Goal: Task Accomplishment & Management: Manage account settings

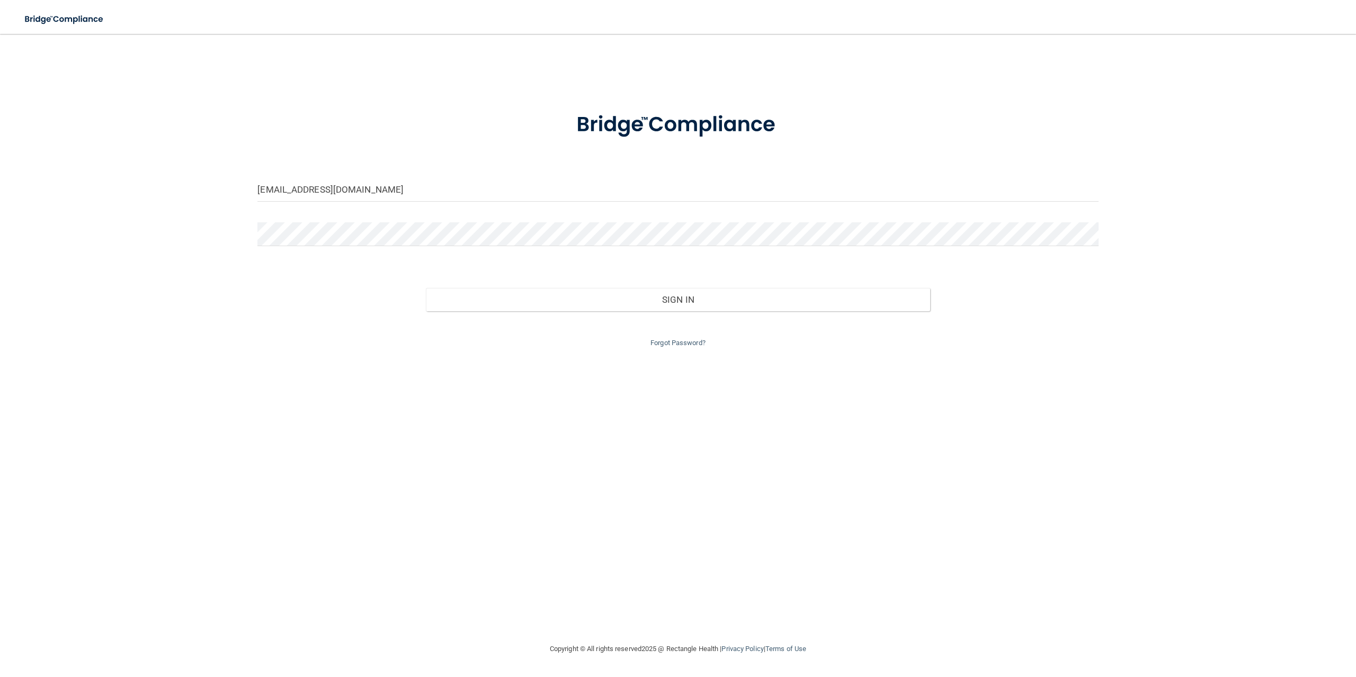
click at [374, 199] on div "[EMAIL_ADDRESS][DOMAIN_NAME]" at bounding box center [677, 194] width 856 height 32
click at [413, 194] on input "[EMAIL_ADDRESS][DOMAIN_NAME]" at bounding box center [677, 190] width 840 height 24
click at [404, 194] on input "[EMAIL_ADDRESS][DOMAIN_NAME]" at bounding box center [677, 190] width 840 height 24
drag, startPoint x: 404, startPoint y: 188, endPoint x: 194, endPoint y: 191, distance: 209.2
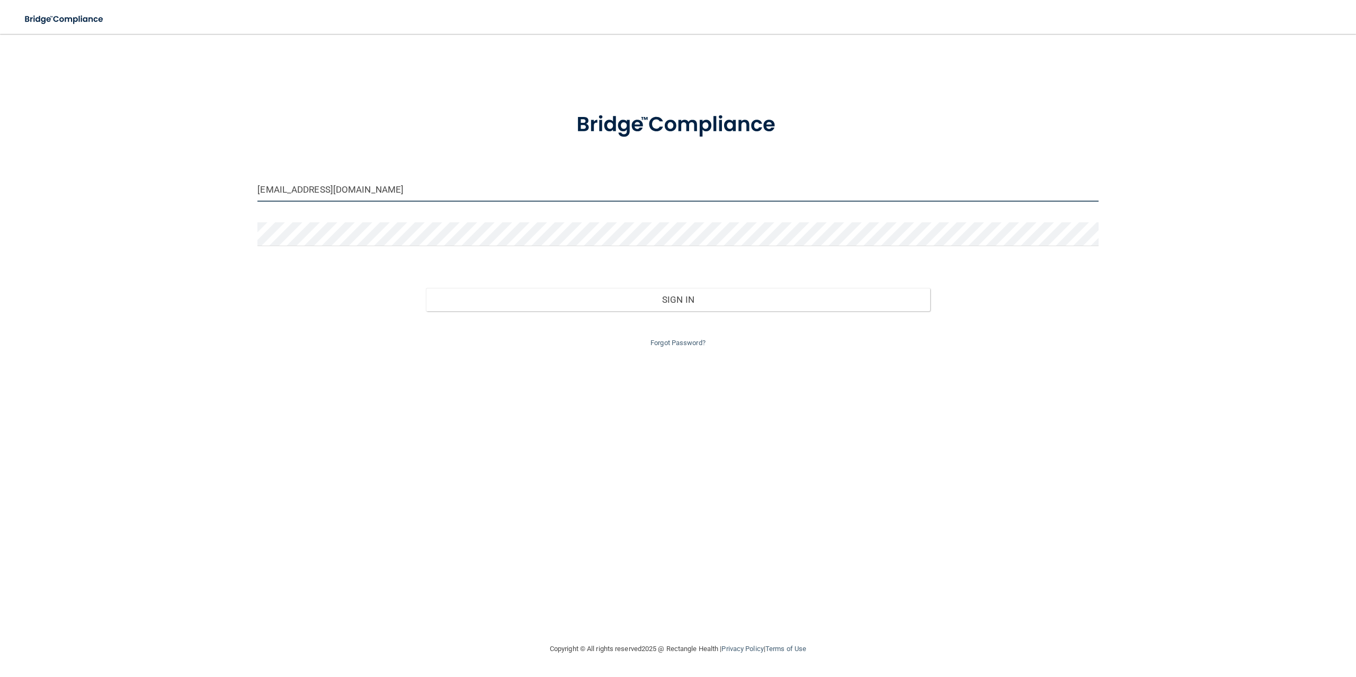
click at [194, 191] on div "[EMAIL_ADDRESS][DOMAIN_NAME] Invalid email/password. You don't have permission …" at bounding box center [677, 338] width 1313 height 588
type input "[EMAIL_ADDRESS][DOMAIN_NAME]"
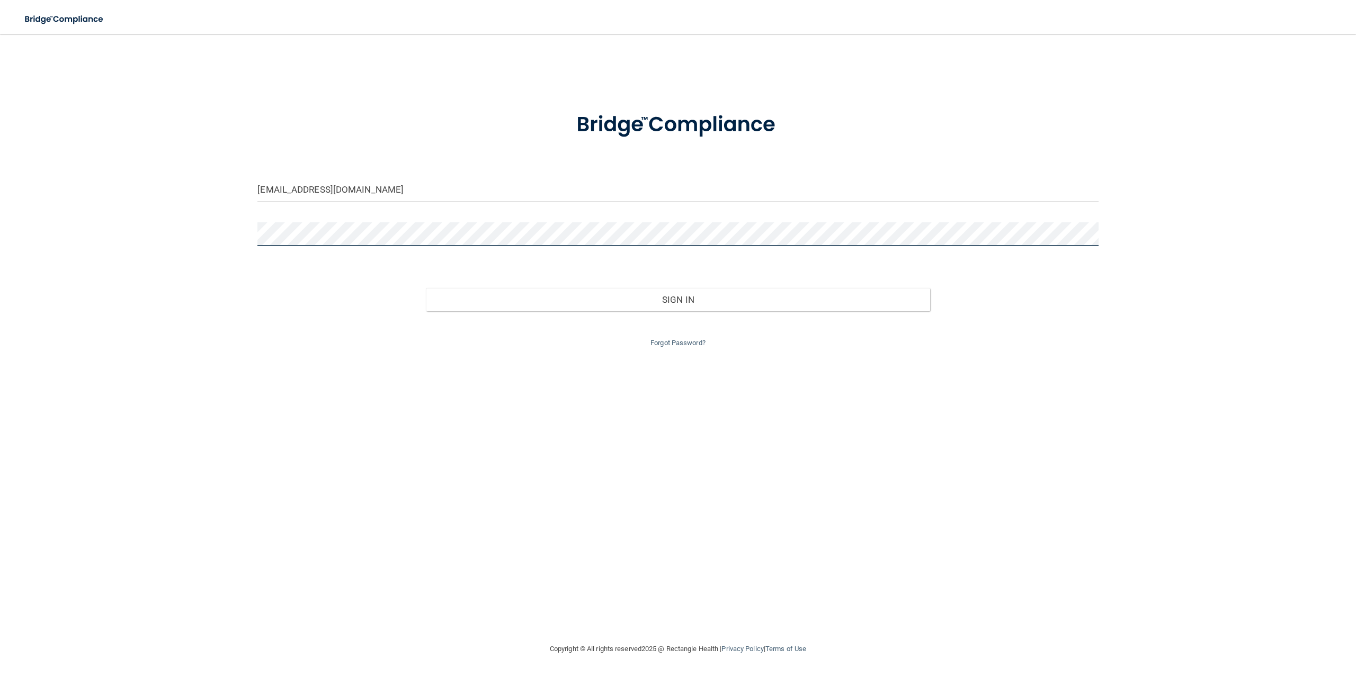
click at [426, 288] on button "Sign In" at bounding box center [678, 299] width 504 height 23
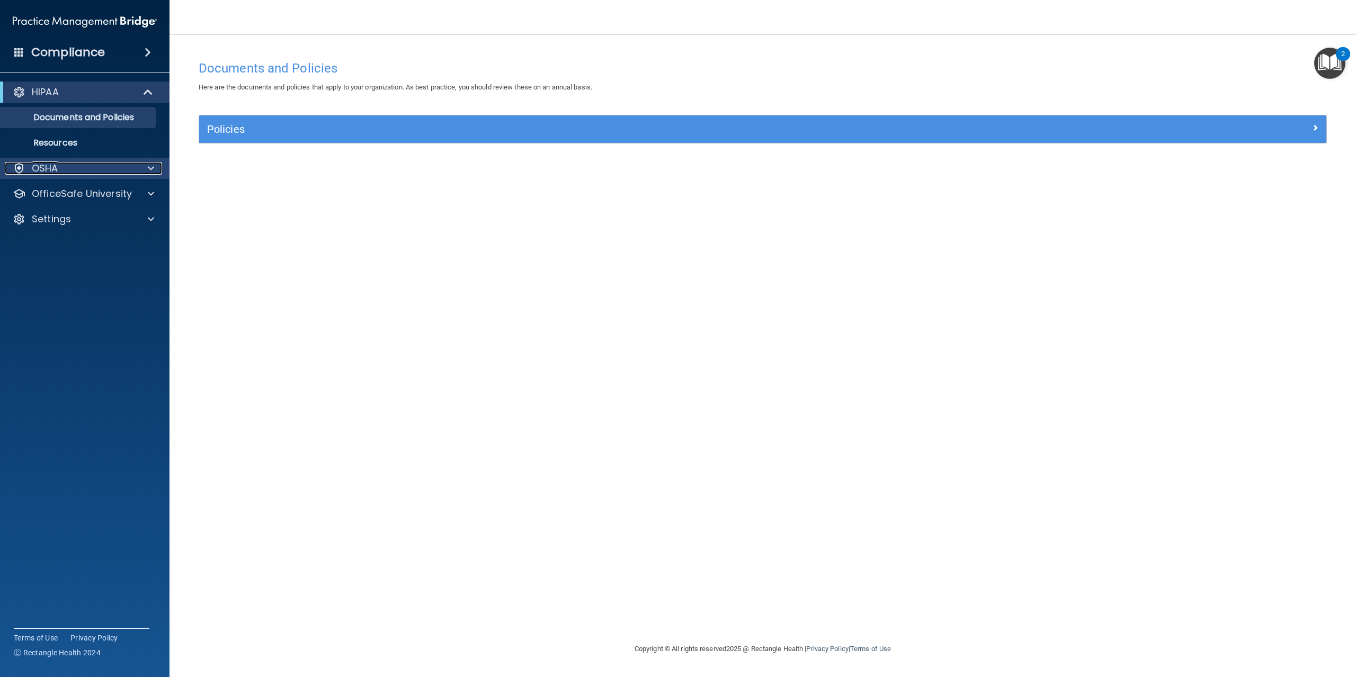
click at [88, 172] on div "OSHA" at bounding box center [70, 168] width 131 height 13
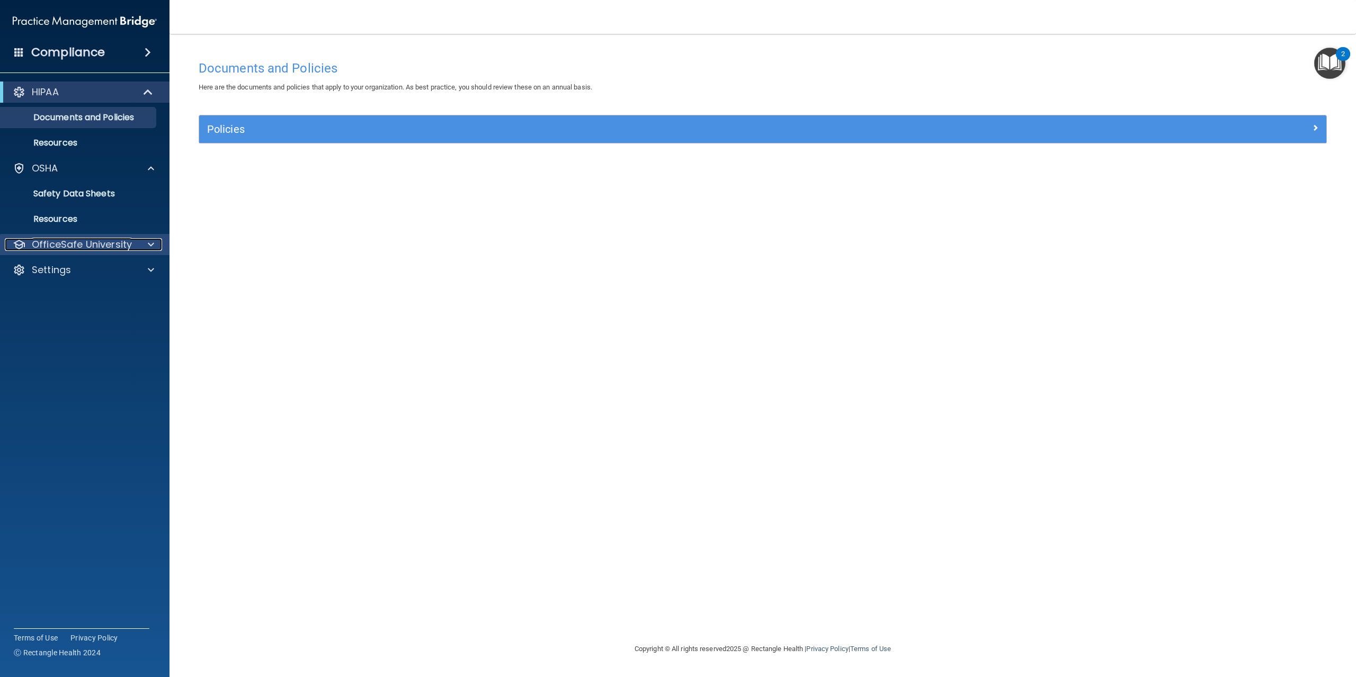
click at [148, 242] on span at bounding box center [151, 244] width 6 height 13
click at [127, 299] on div "OSHA Training" at bounding box center [79, 295] width 145 height 11
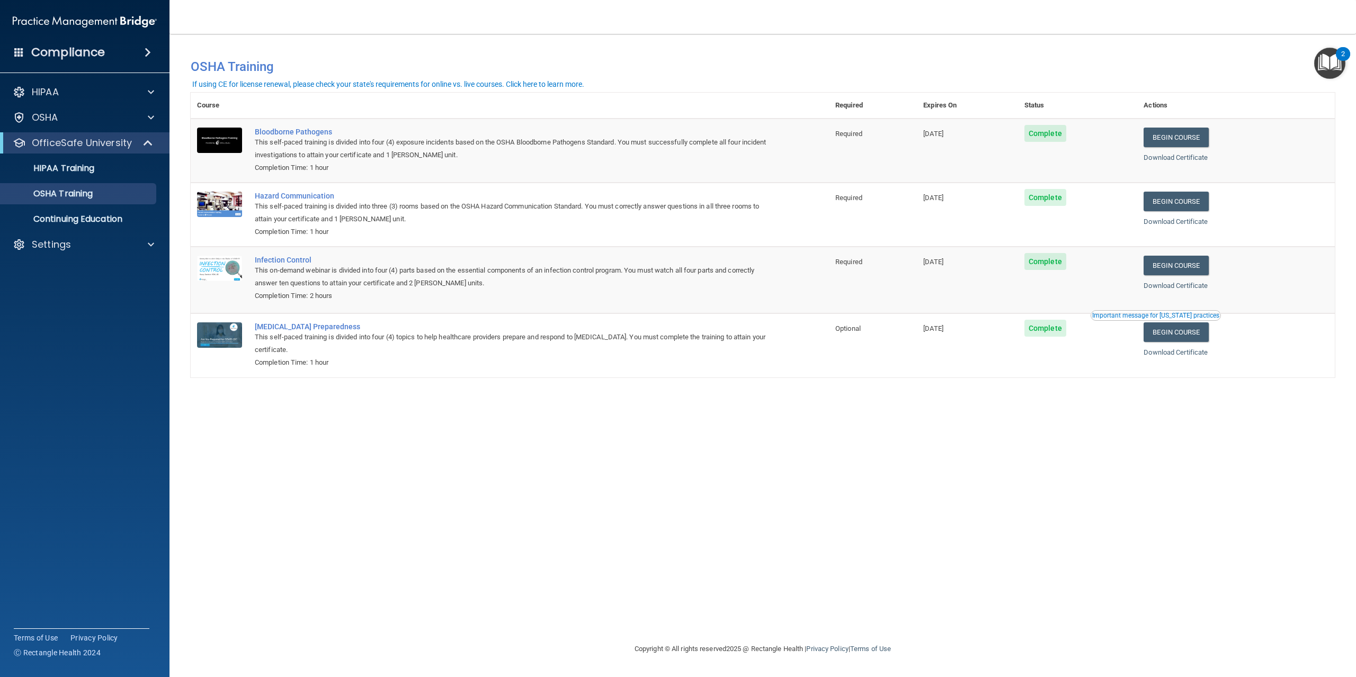
click at [148, 53] on span at bounding box center [148, 52] width 6 height 13
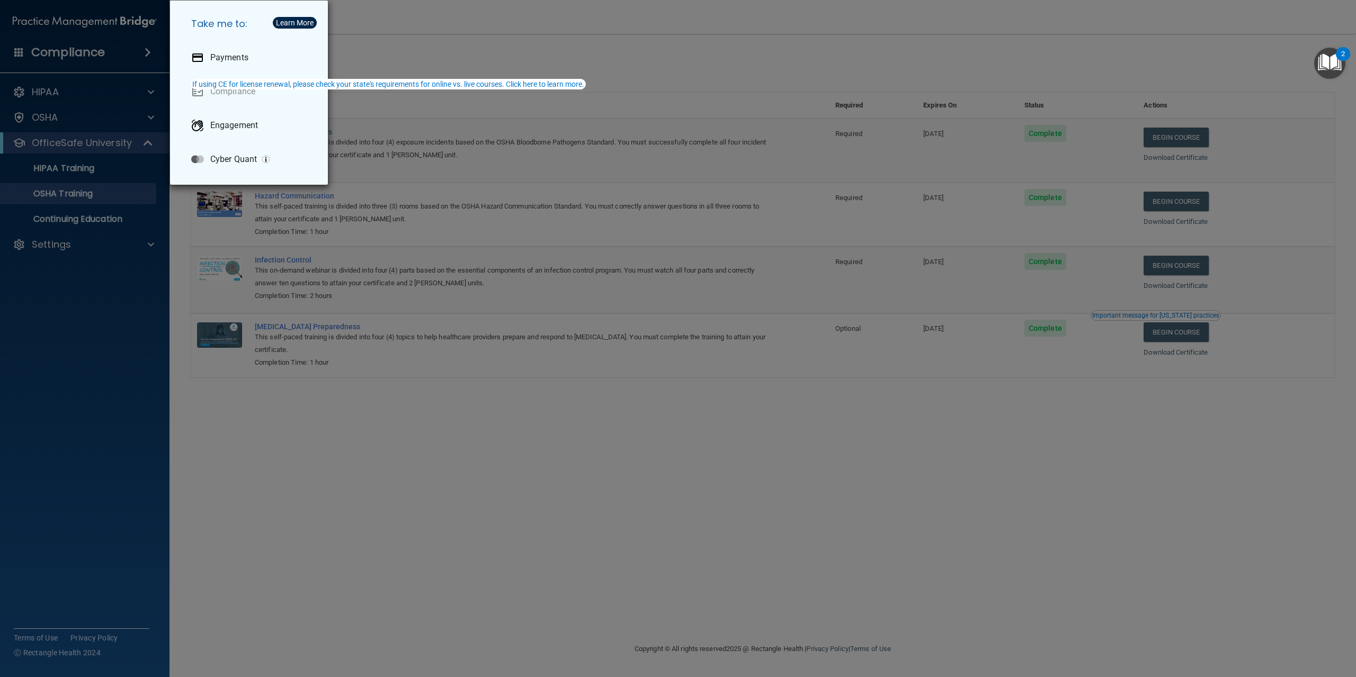
click at [477, 48] on div "Take me to: Payments Compliance Engagement Cyber Quant" at bounding box center [678, 338] width 1356 height 677
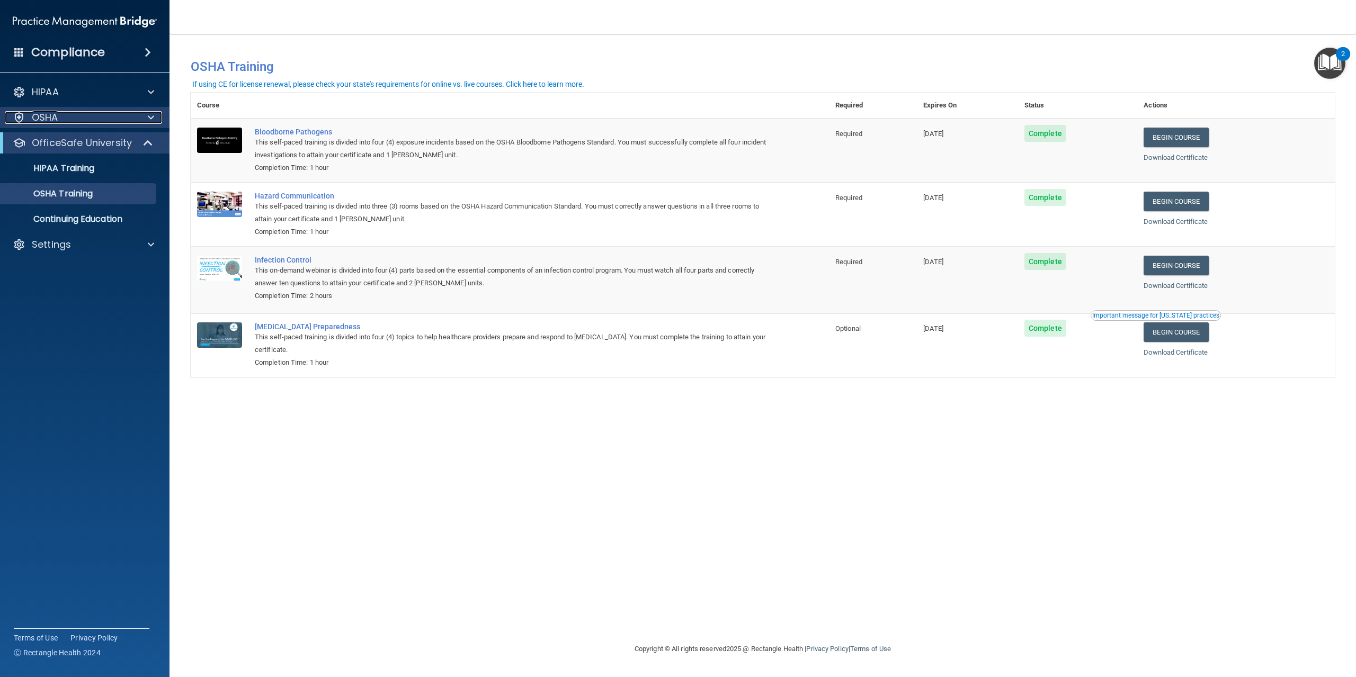
click at [148, 117] on span at bounding box center [151, 117] width 6 height 13
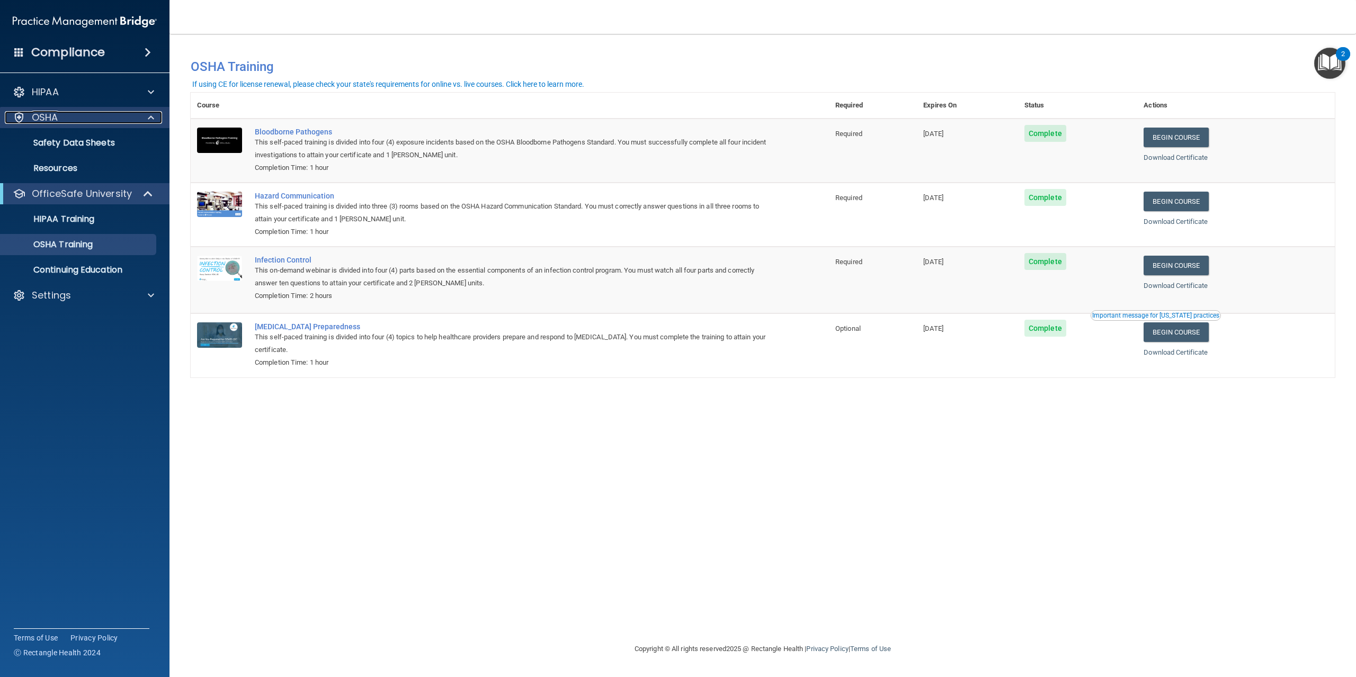
click at [154, 117] on span at bounding box center [151, 117] width 6 height 13
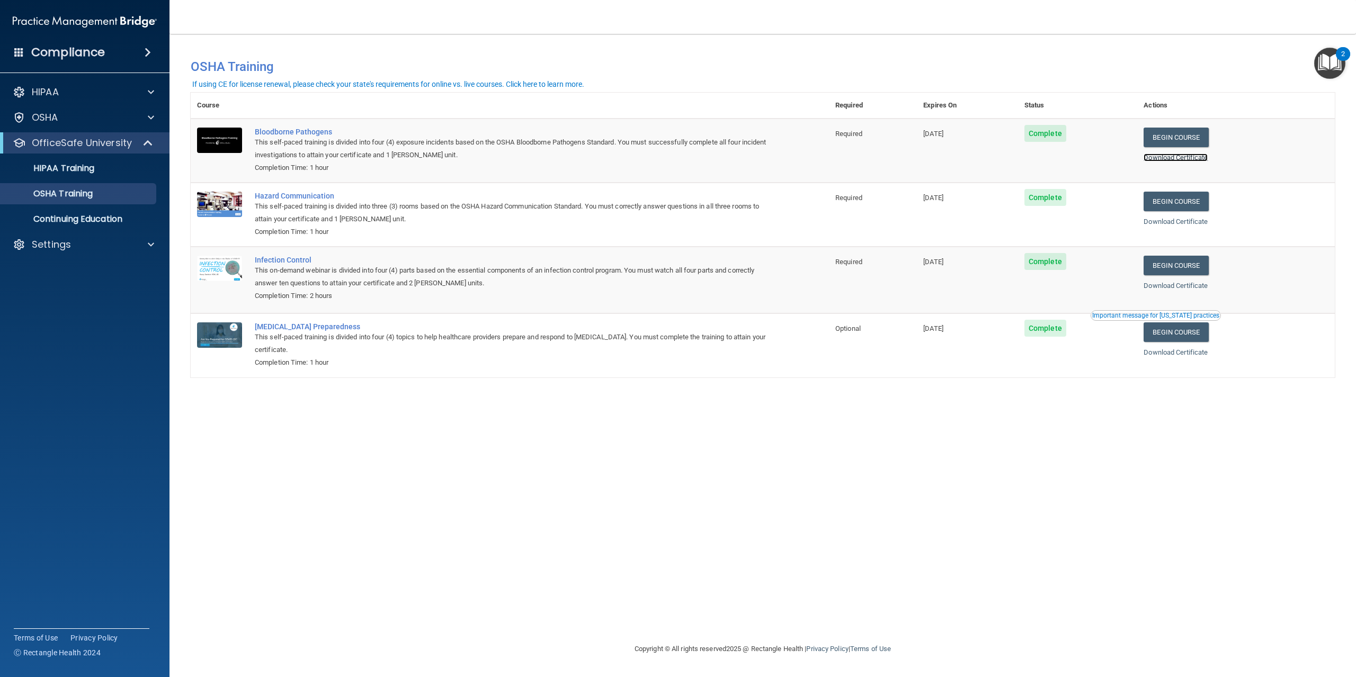
click at [1193, 159] on link "Download Certificate" at bounding box center [1175, 158] width 64 height 8
click at [1182, 220] on link "Download Certificate" at bounding box center [1175, 222] width 64 height 8
click at [1195, 288] on link "Download Certificate" at bounding box center [1175, 286] width 64 height 8
